Goal: Find specific page/section: Find specific page/section

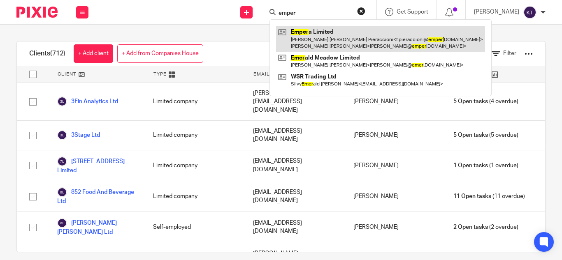
type input "emper"
click at [306, 33] on link at bounding box center [380, 38] width 209 height 25
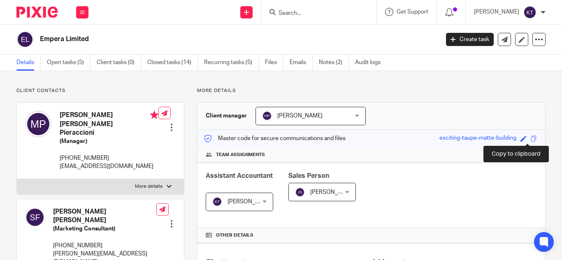
click at [530, 140] on span at bounding box center [533, 139] width 6 height 6
click at [294, 13] on input "Search" at bounding box center [315, 13] width 74 height 7
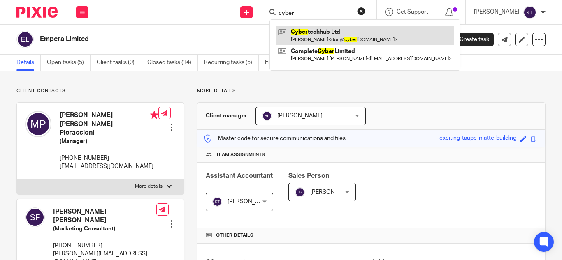
type input "cyber"
click at [308, 32] on link at bounding box center [365, 35] width 178 height 19
